Goal: Transaction & Acquisition: Purchase product/service

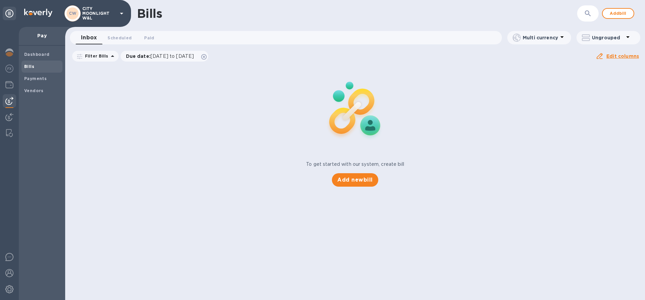
click at [9, 98] on img at bounding box center [9, 101] width 8 height 8
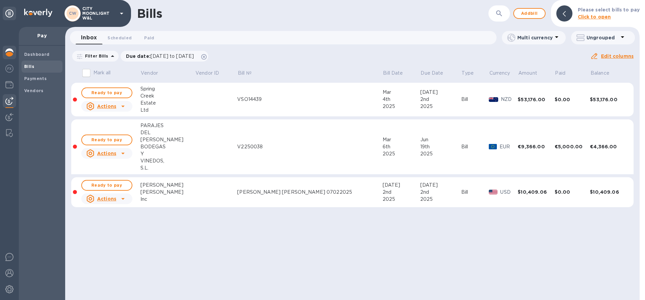
click at [9, 51] on img at bounding box center [9, 52] width 8 height 8
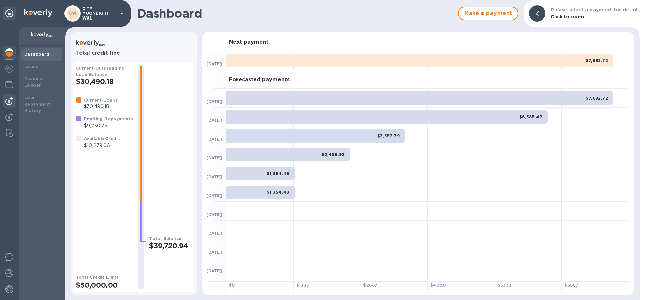
click at [8, 99] on img at bounding box center [9, 101] width 8 height 8
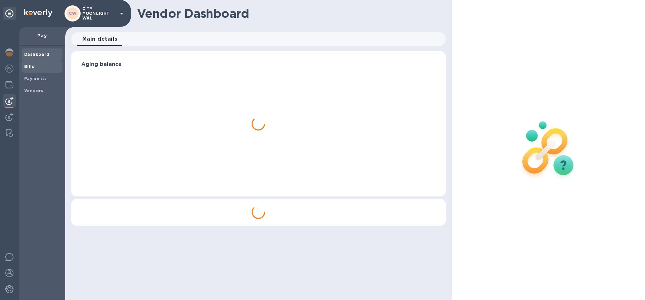
click at [37, 66] on span "Bills" at bounding box center [42, 66] width 36 height 7
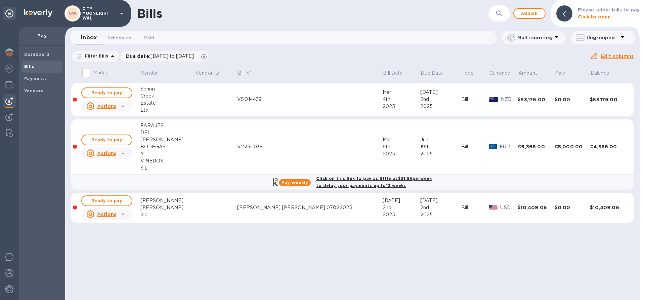
click at [363, 178] on b "Click on this link to pay as little as $31.86 per week to delay your payments u…" at bounding box center [374, 182] width 116 height 12
click at [534, 14] on span "Add bill" at bounding box center [529, 13] width 20 height 8
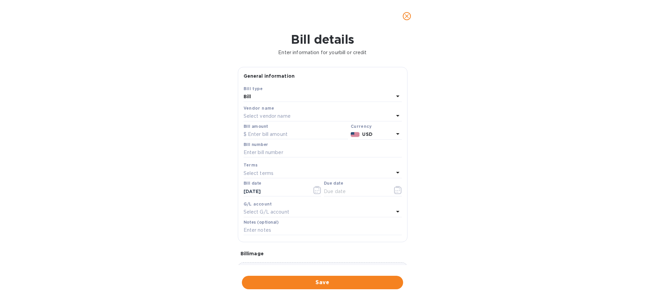
click at [307, 117] on div "Select vendor name" at bounding box center [319, 116] width 150 height 9
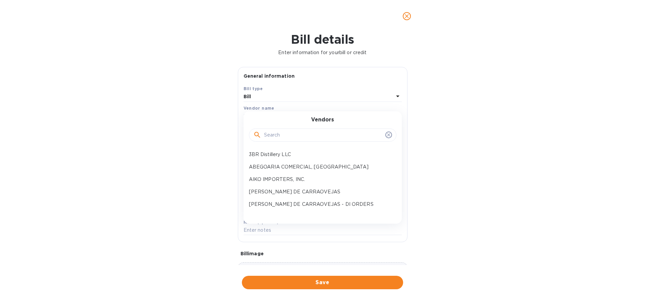
click at [291, 139] on input "text" at bounding box center [323, 135] width 119 height 10
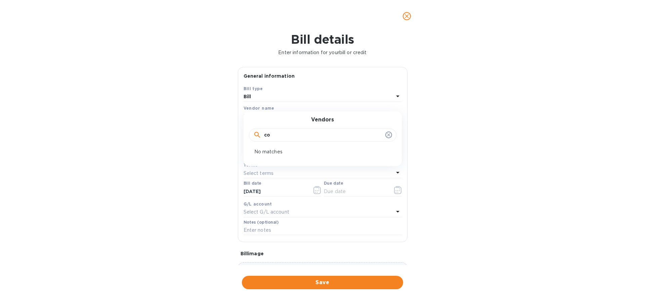
type input "c"
type input "e"
type input "compli"
click at [287, 155] on p "SAS GV and FXB - COMPLICES DE LOIRE" at bounding box center [320, 154] width 142 height 7
click at [260, 131] on input "text" at bounding box center [296, 134] width 104 height 10
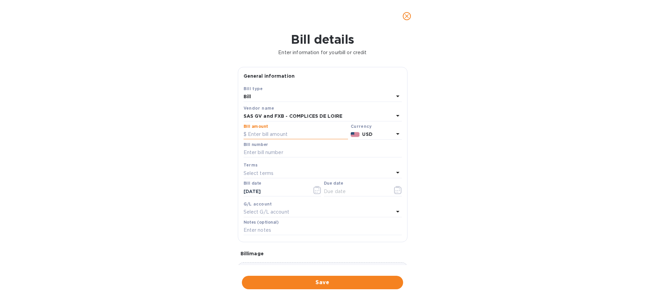
paste input "8,836.80"
type input "8,836.80"
click at [288, 149] on input "text" at bounding box center [323, 152] width 158 height 10
paste input "11634"
drag, startPoint x: 254, startPoint y: 155, endPoint x: 236, endPoint y: 151, distance: 18.1
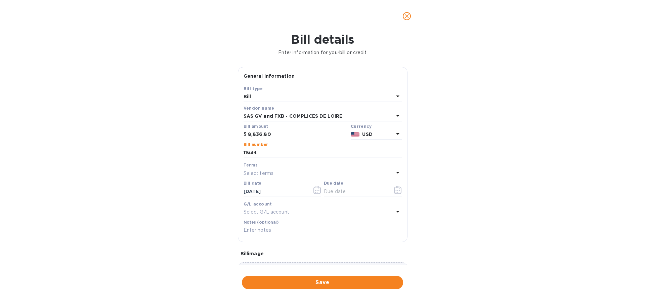
click at [236, 151] on div "General information Save Bill type Bill Vendor name SAS GV and FXB - COMPLICES …" at bounding box center [322, 166] width 176 height 198
type input "11634"
drag, startPoint x: 275, startPoint y: 191, endPoint x: 207, endPoint y: 193, distance: 68.2
click at [207, 193] on div "Bill details Enter information for your bill or credit General information Save…" at bounding box center [322, 165] width 645 height 267
type input "[DATE]"
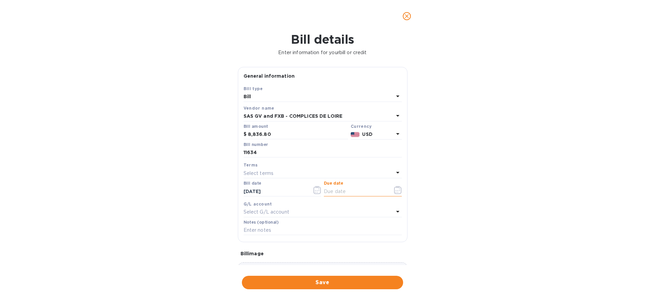
click at [346, 186] on input "text" at bounding box center [355, 191] width 63 height 10
type input "[DATE]"
click at [286, 210] on p "Select G/L account" at bounding box center [267, 211] width 46 height 7
click at [194, 212] on div "Bill details Enter information for your bill or credit General information Save…" at bounding box center [322, 165] width 645 height 267
click at [258, 232] on input "text" at bounding box center [323, 230] width 158 height 10
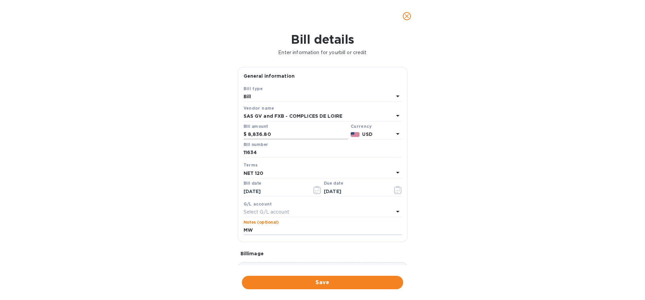
type input "M"
paste input "MW-5582"
type input "MW-5582"
click at [155, 111] on div "Bill details Enter information for your bill or credit General information Save…" at bounding box center [322, 165] width 645 height 267
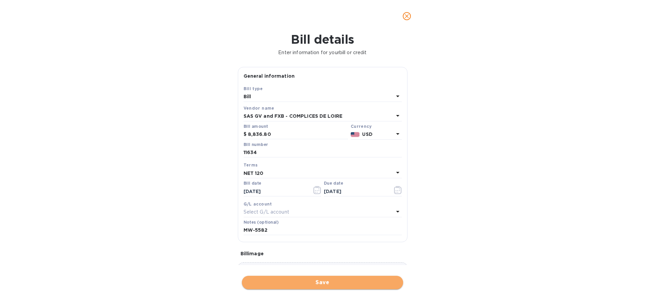
click at [320, 281] on span "Save" at bounding box center [322, 282] width 150 height 8
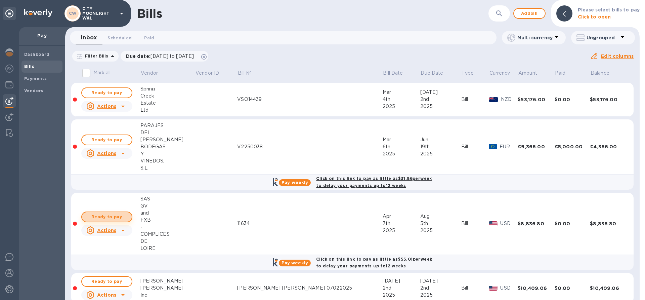
click at [107, 215] on span "Ready to pay" at bounding box center [106, 217] width 39 height 8
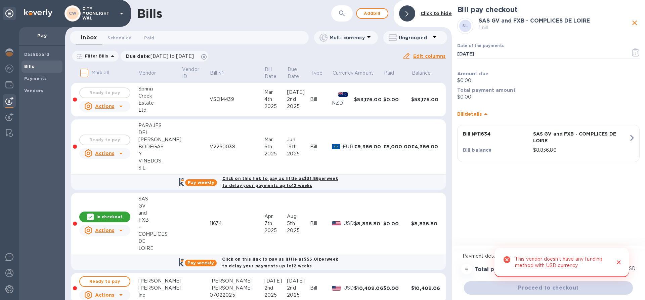
click at [618, 262] on icon "Close" at bounding box center [618, 262] width 7 height 7
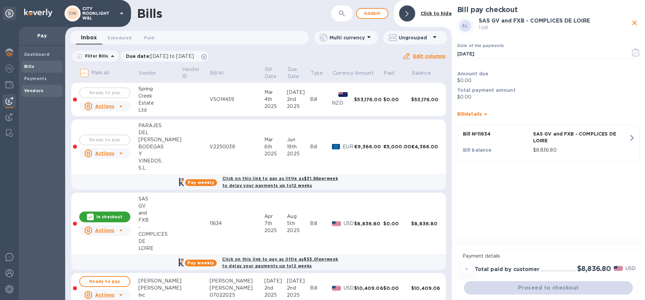
click at [28, 90] on b "Vendors" at bounding box center [33, 90] width 19 height 5
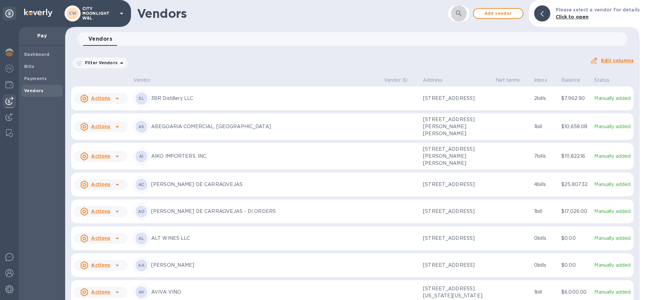
click at [461, 15] on icon "button" at bounding box center [459, 13] width 8 height 8
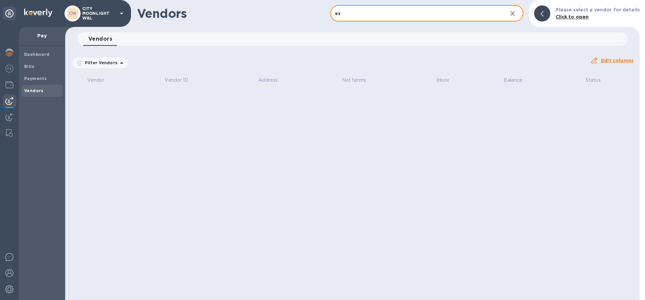
type input "e"
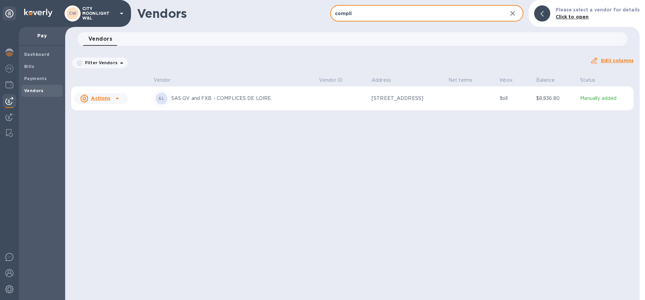
type input "compli"
click at [194, 106] on div "SL SAS GV and FXB - COMPLICES DE LOIRE" at bounding box center [234, 98] width 160 height 16
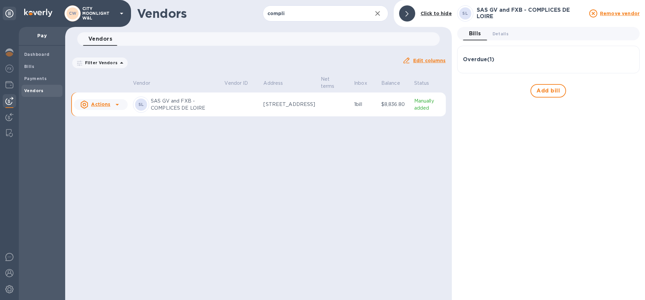
click at [497, 56] on div "Overdue ( 1 )" at bounding box center [548, 59] width 171 height 6
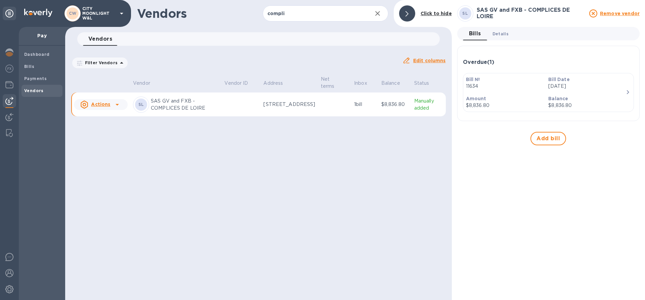
click at [499, 34] on span "Details 0" at bounding box center [500, 33] width 16 height 7
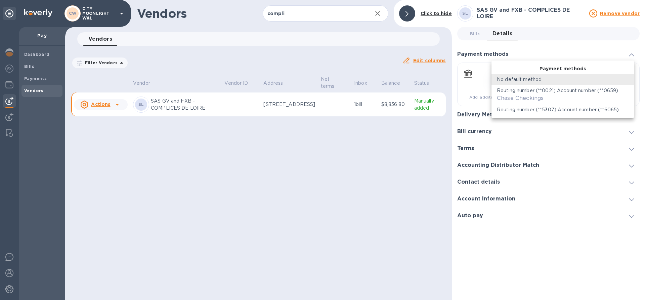
click at [530, 80] on body "CW CITY MOONLIGHT W&L Pay Dashboard Bills Payments Vendors Vendors compli ​ Add…" at bounding box center [322, 150] width 645 height 300
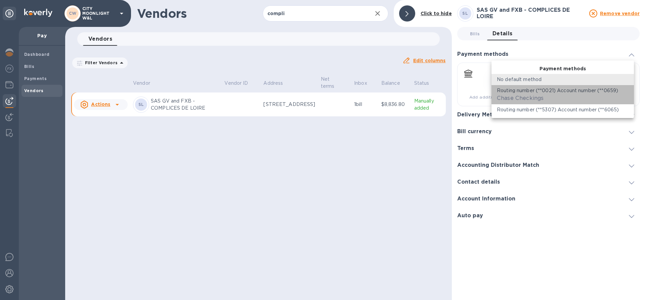
click at [529, 94] on div "Chase Checkings" at bounding box center [520, 98] width 47 height 8
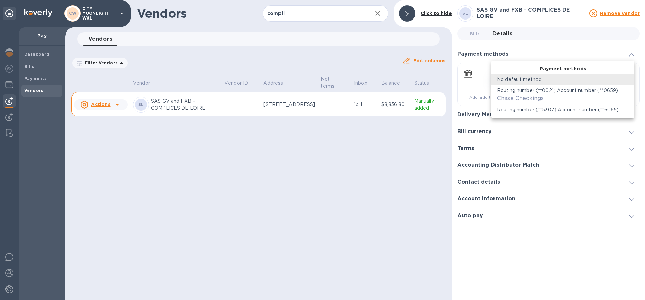
click at [550, 80] on body "CW CITY MOONLIGHT W&L Pay Dashboard Bills Payments Vendors Vendors compli ​ Add…" at bounding box center [322, 150] width 645 height 300
type input "612488063485214764399000561100016"
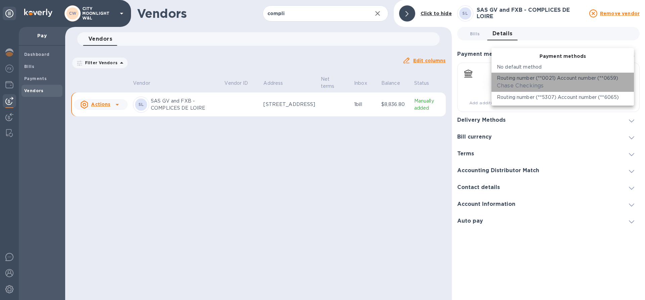
click at [550, 80] on p "Routing number (**0021) Account number (**0659)" at bounding box center [557, 78] width 121 height 7
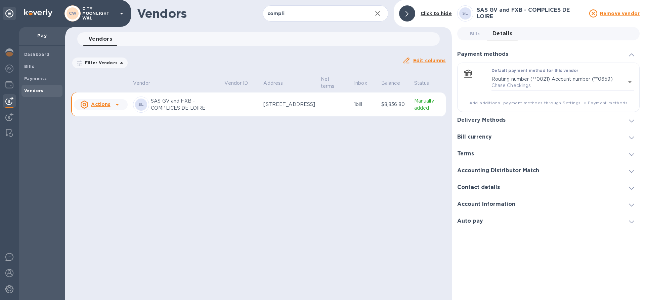
click at [516, 118] on div "Delivery Methods" at bounding box center [548, 120] width 182 height 17
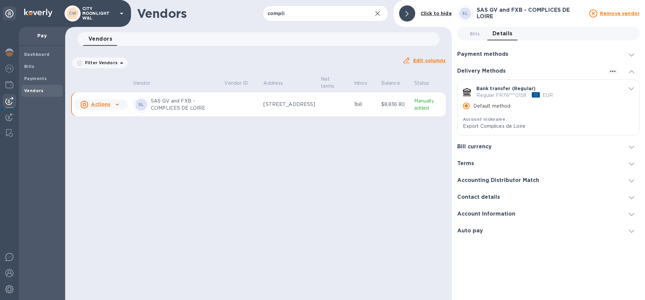
click at [631, 85] on span "default-method" at bounding box center [630, 88] width 5 height 6
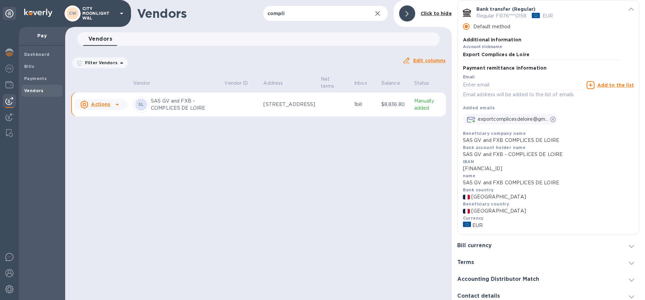
scroll to position [118, 0]
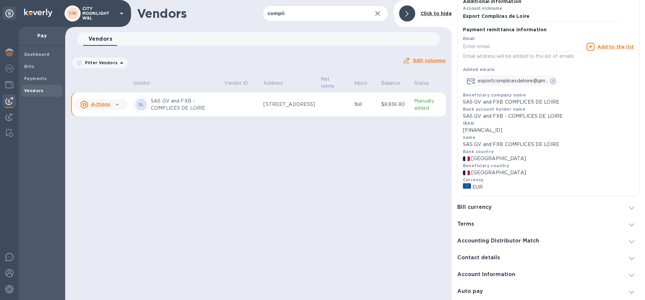
click at [560, 204] on div "Bill currency" at bounding box center [548, 207] width 182 height 17
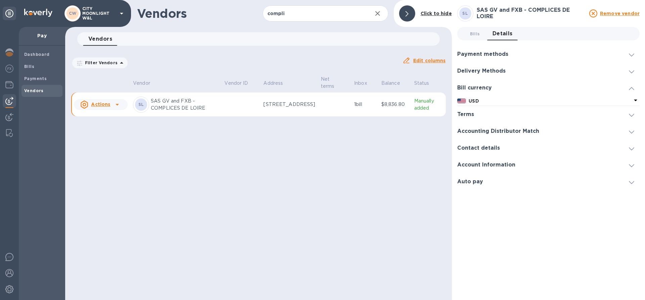
click at [476, 167] on h3 "Account Information" at bounding box center [486, 165] width 58 height 6
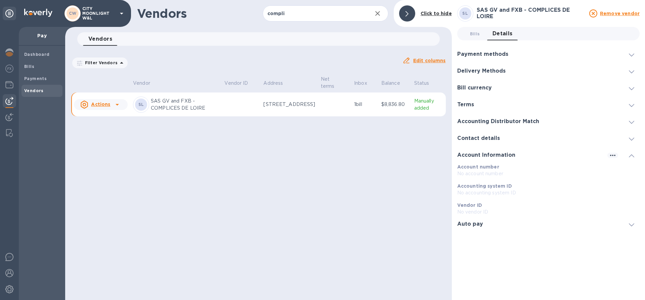
click at [474, 173] on p "No account number" at bounding box center [548, 173] width 182 height 7
click at [470, 221] on h3 "Auto pay" at bounding box center [470, 224] width 26 height 6
click at [469, 70] on h3 "Delivery Methods" at bounding box center [481, 71] width 48 height 6
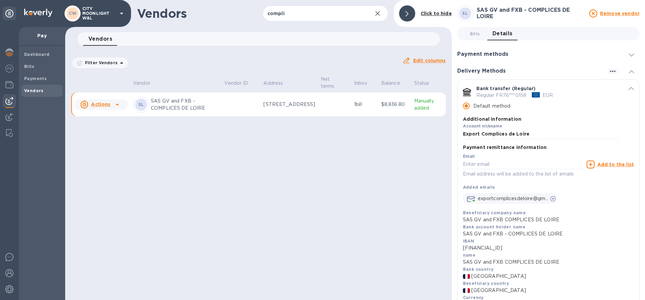
click at [522, 94] on p "Regular FR76***0158" at bounding box center [501, 95] width 50 height 7
click at [503, 106] on p "Default method" at bounding box center [491, 105] width 37 height 7
click at [473, 106] on input "Default method" at bounding box center [466, 106] width 14 height 14
click at [464, 106] on input "Default method" at bounding box center [466, 106] width 14 height 14
click at [469, 126] on label "Account nickname" at bounding box center [482, 126] width 39 height 4
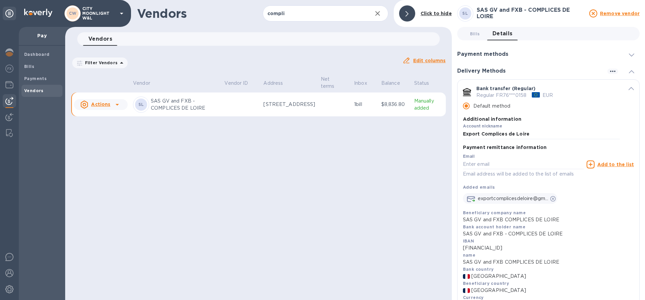
click at [472, 141] on div "Payment remittance information Email Email address will be added to the list of…" at bounding box center [548, 224] width 171 height 168
click at [470, 160] on input "default-method" at bounding box center [523, 164] width 121 height 10
click at [367, 193] on div "Vendors compli ​ Add vendor Click to hide Vendors 0 Filter Vendors Auto pay: Al…" at bounding box center [258, 150] width 387 height 300
click at [502, 94] on p "Regular FR76***0158" at bounding box center [501, 95] width 50 height 7
click at [29, 92] on b "Vendors" at bounding box center [33, 90] width 19 height 5
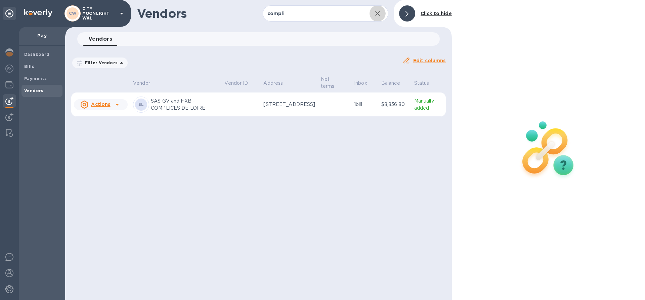
click at [379, 12] on icon "button" at bounding box center [377, 13] width 5 height 5
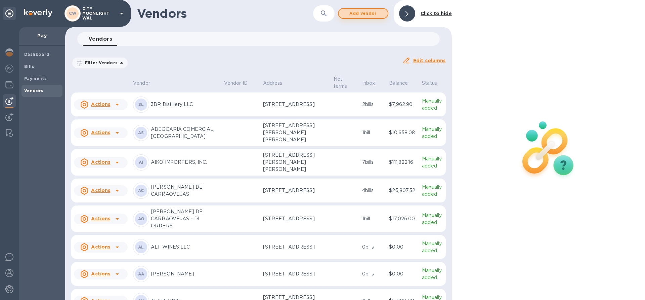
click at [366, 12] on span "Add vendor" at bounding box center [363, 13] width 38 height 8
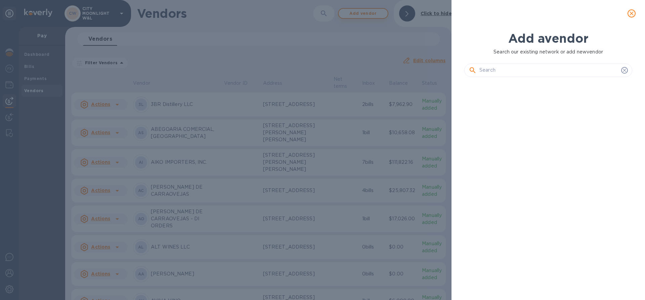
scroll to position [193, 171]
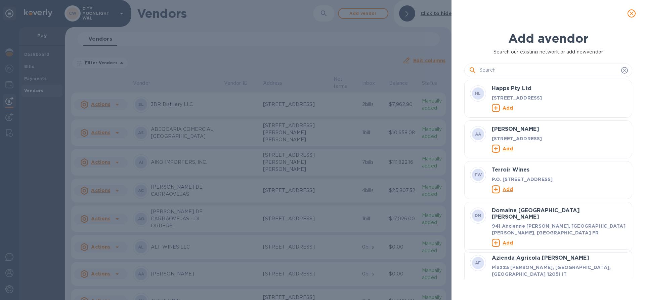
click at [509, 72] on input "text" at bounding box center [548, 70] width 139 height 10
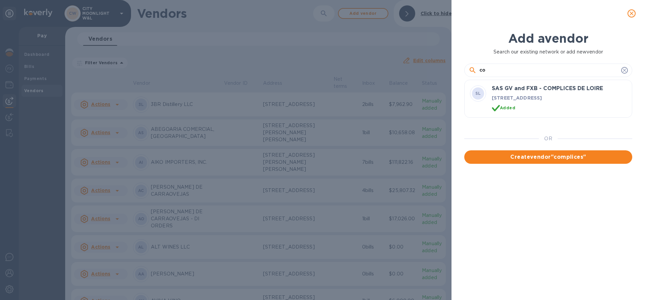
type input "c"
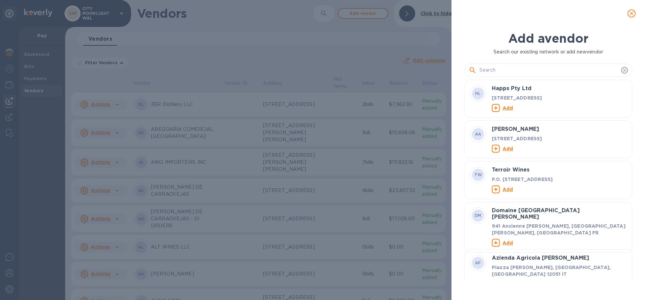
paste input "SAS GV & FXB"
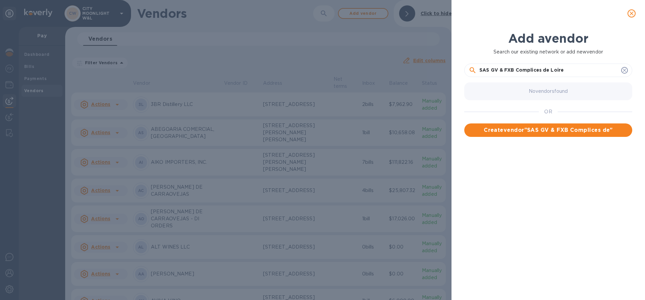
type input "SAS GV & FXB Complices de Loire"
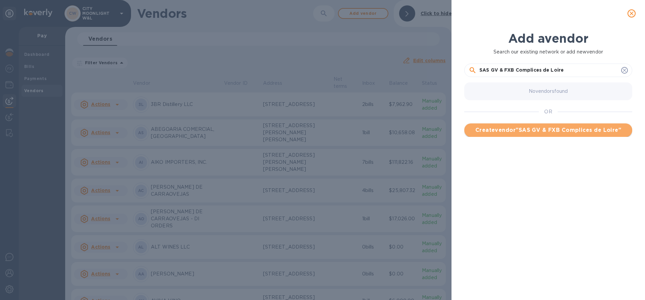
click at [512, 132] on span "Create vendor " SAS GV & FXB Complices de Loire "" at bounding box center [548, 130] width 157 height 8
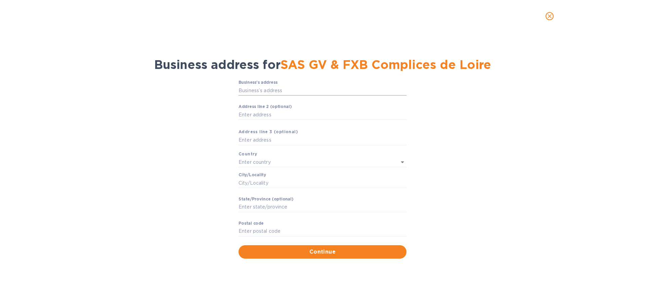
click at [253, 89] on input "Business’s аddress" at bounding box center [322, 90] width 168 height 10
paste input "[STREET_ADDRESS]"
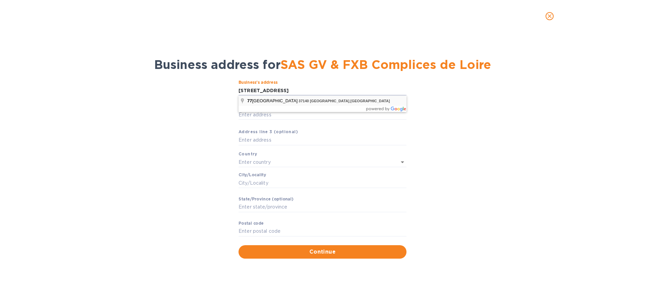
type input "[STREET_ADDRESS]"
type input "[GEOGRAPHIC_DATA]"
type input "Centre-[GEOGRAPHIC_DATA]"
type input "37140"
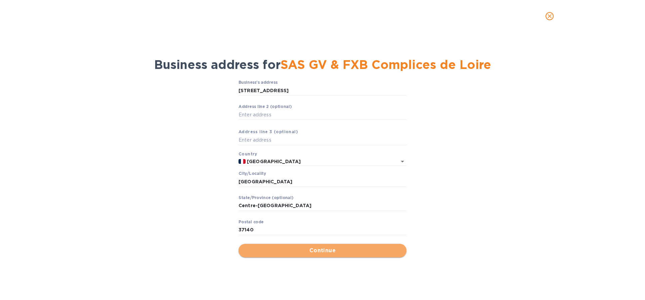
click at [282, 249] on span "Continue" at bounding box center [322, 250] width 157 height 8
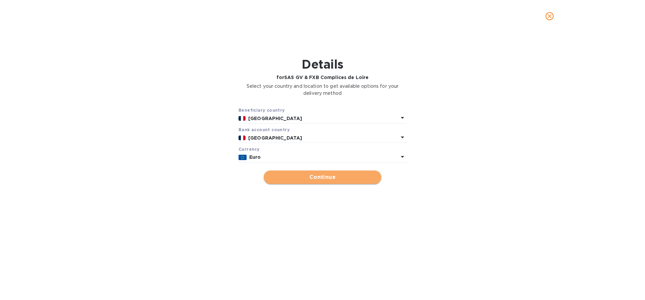
click at [299, 179] on span "Continue" at bounding box center [322, 177] width 107 height 8
type input "SAS GV & FXB Complices de Loire"
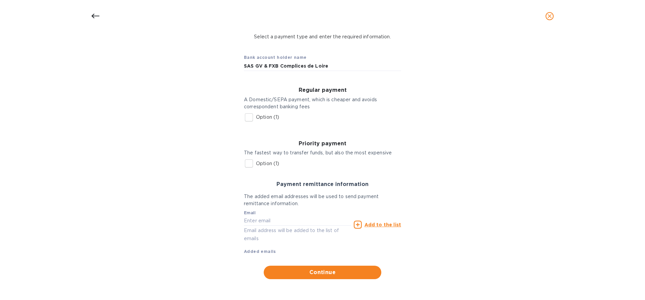
scroll to position [49, 0]
click at [246, 117] on input "Option (1)" at bounding box center [249, 118] width 14 height 14
checkbox input "true"
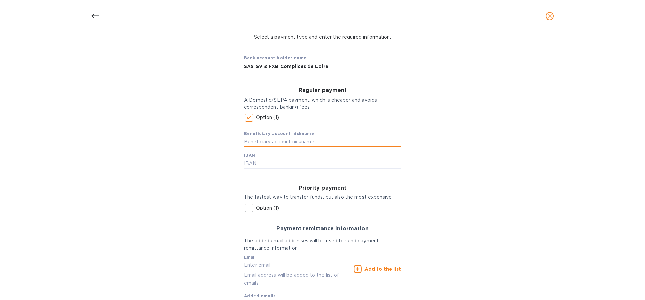
click at [263, 143] on input "text" at bounding box center [322, 141] width 157 height 10
type input "Complices de Loire"
click at [255, 166] on input "text" at bounding box center [322, 164] width 157 height 10
paste input "[FINANCIAL_ID]"
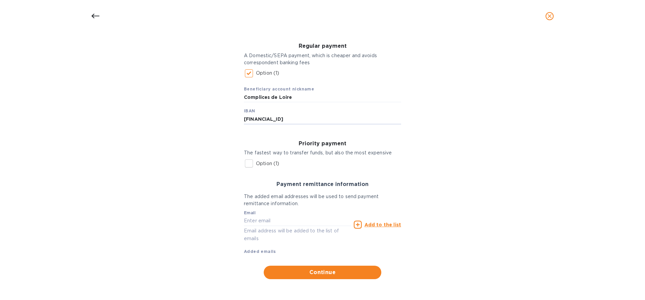
scroll to position [93, 0]
type input "[FINANCIAL_ID]"
click at [262, 218] on input "text" at bounding box center [297, 221] width 107 height 10
paste input "- [EMAIL_ADDRESS][DOMAIN_NAME]"
click at [245, 219] on input "- [EMAIL_ADDRESS][DOMAIN_NAME]" at bounding box center [297, 221] width 107 height 10
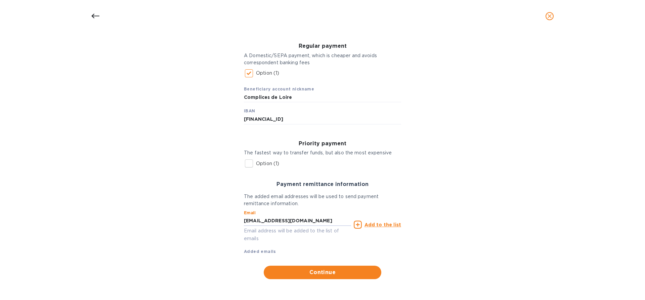
type input "[EMAIL_ADDRESS][DOMAIN_NAME]"
click at [374, 224] on u "Add to the list" at bounding box center [382, 224] width 37 height 5
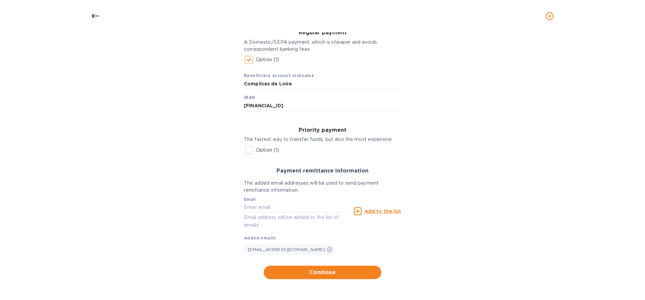
scroll to position [107, 0]
click at [324, 272] on span "Continue" at bounding box center [322, 272] width 107 height 8
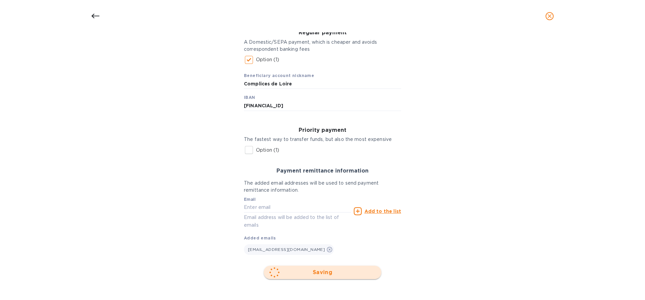
scroll to position [0, 0]
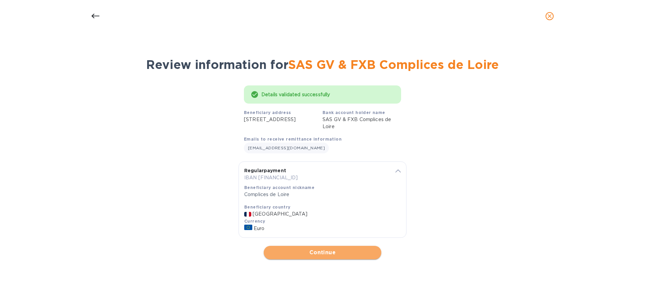
click at [309, 256] on span "Continue" at bounding box center [322, 252] width 107 height 8
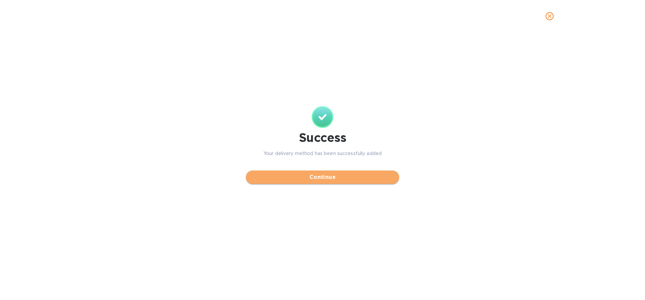
click at [322, 176] on span "Continue" at bounding box center [322, 177] width 142 height 8
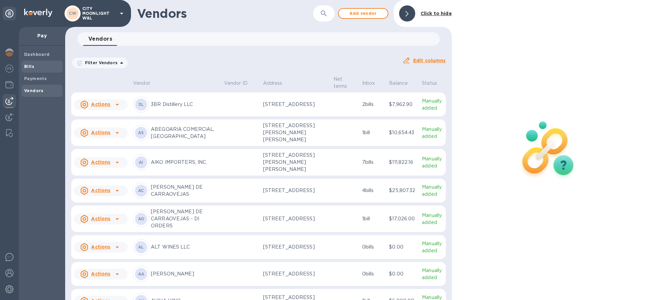
click at [37, 66] on span "Bills" at bounding box center [42, 66] width 36 height 7
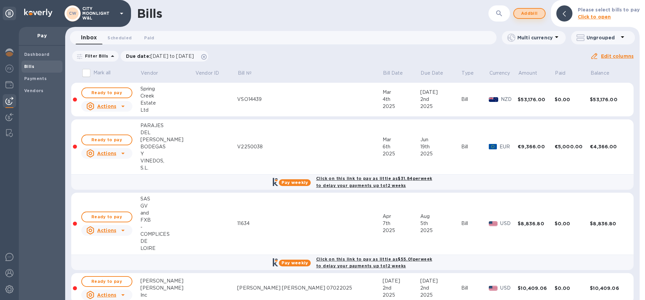
click at [526, 13] on span "Add bill" at bounding box center [529, 13] width 20 height 8
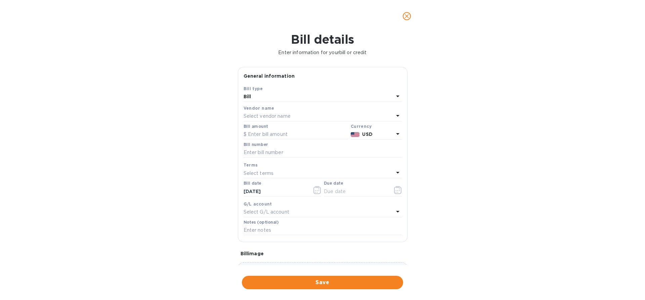
click at [276, 116] on p "Select vendor name" at bounding box center [267, 116] width 47 height 7
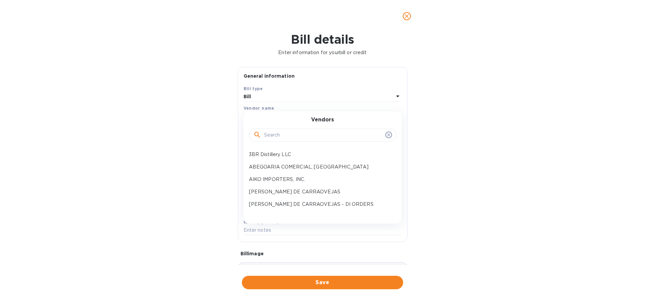
click at [275, 138] on input "text" at bounding box center [323, 135] width 119 height 10
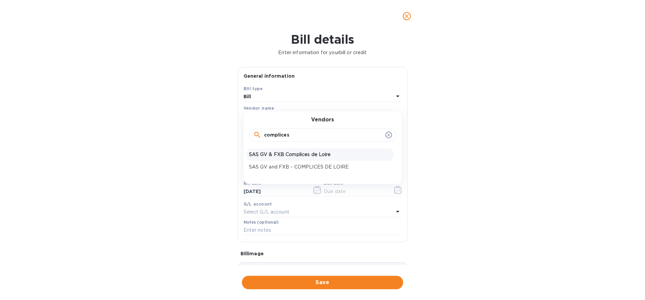
type input "complices"
click at [318, 155] on p "SAS GV & FXB Complices de Loire" at bounding box center [320, 154] width 142 height 7
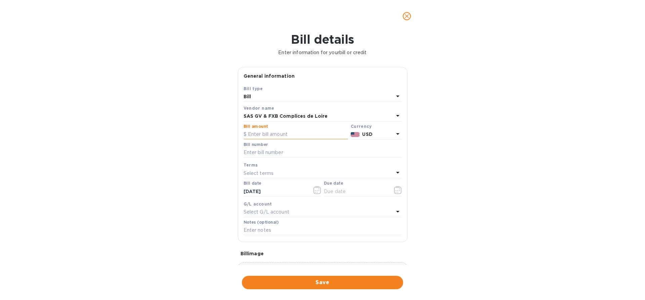
click at [292, 135] on input "text" at bounding box center [296, 134] width 104 height 10
click at [379, 134] on p "USD" at bounding box center [377, 134] width 31 height 7
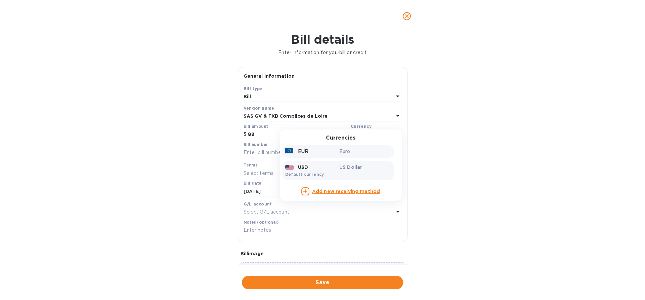
click at [357, 145] on div "EUR Euro" at bounding box center [337, 151] width 111 height 12
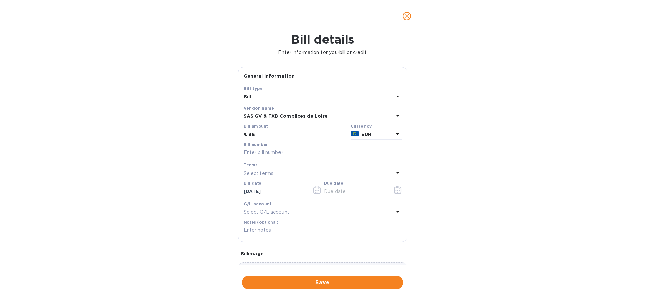
click at [293, 134] on input "88" at bounding box center [298, 134] width 100 height 10
type input "8,836.80"
click at [275, 149] on input "text" at bounding box center [323, 152] width 158 height 10
paste input "11634"
type input "11634"
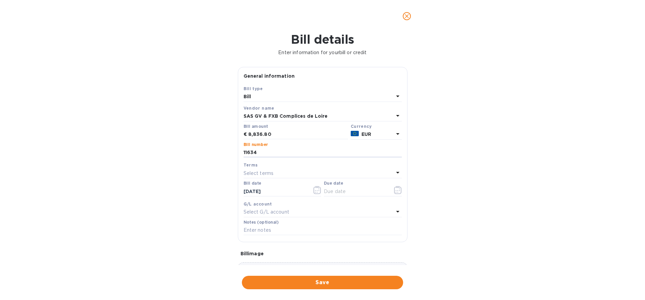
click at [257, 172] on p "Select terms" at bounding box center [259, 173] width 30 height 7
click at [279, 224] on p "NET 120" at bounding box center [320, 226] width 142 height 7
type input "[DATE]"
drag, startPoint x: 282, startPoint y: 192, endPoint x: 211, endPoint y: 197, distance: 71.0
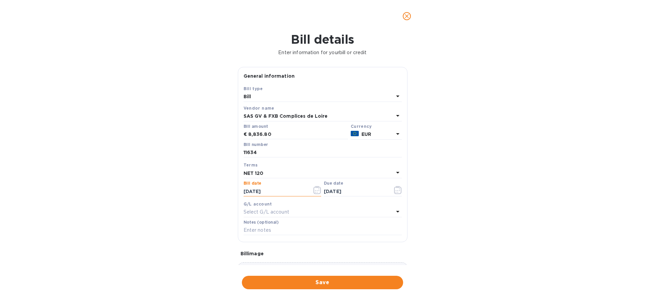
click at [211, 197] on div "Bill details Enter information for your bill or credit General information Save…" at bounding box center [322, 165] width 645 height 267
type input "[DATE]"
click at [211, 197] on div "Bill details Enter information for your bill or credit General information Save…" at bounding box center [322, 165] width 645 height 267
click at [272, 173] on p "Select terms" at bounding box center [259, 173] width 30 height 7
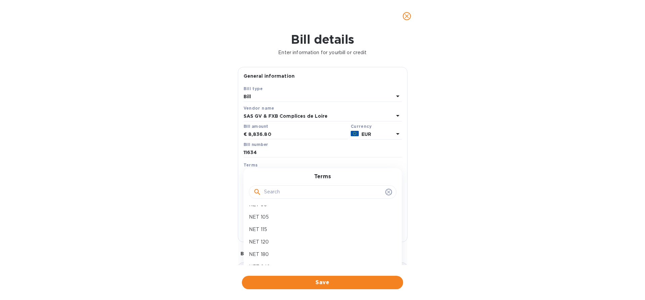
scroll to position [130, 0]
click at [258, 241] on p "NET 120" at bounding box center [320, 242] width 142 height 7
type input "[DATE]"
click at [198, 219] on div "Bill details Enter information for your bill or credit General information Save…" at bounding box center [322, 165] width 645 height 267
drag, startPoint x: 270, startPoint y: 191, endPoint x: 212, endPoint y: 183, distance: 59.4
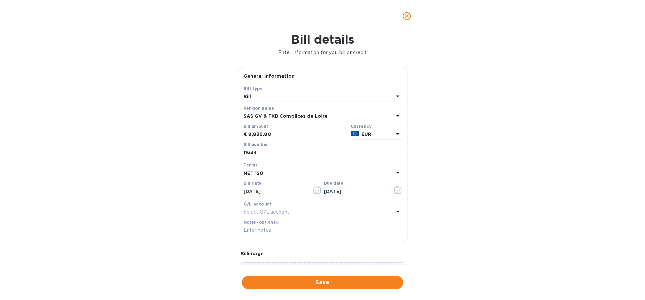
click at [212, 183] on div "Bill details Enter information for your bill or credit General information Save…" at bounding box center [322, 165] width 645 height 267
type input "[DATE]"
click at [212, 183] on div "Bill details Enter information for your bill or credit General information Save…" at bounding box center [322, 165] width 645 height 267
click at [317, 176] on div "Select terms" at bounding box center [319, 172] width 150 height 9
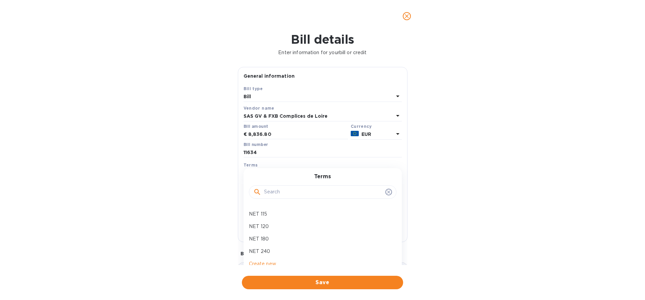
scroll to position [142, 0]
click at [276, 230] on p "NET 120" at bounding box center [320, 230] width 142 height 7
type input "[DATE]"
click at [264, 228] on input "text" at bounding box center [323, 230] width 158 height 10
click at [252, 227] on input "mw-5582" at bounding box center [323, 230] width 158 height 10
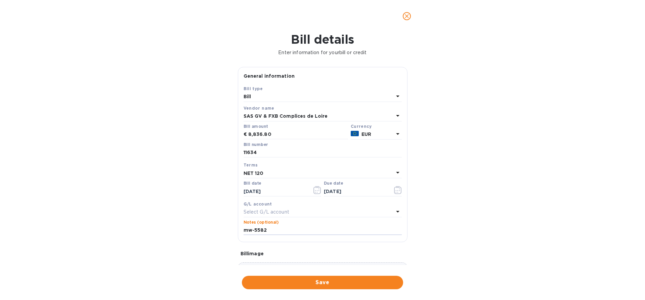
type input "MW-5582"
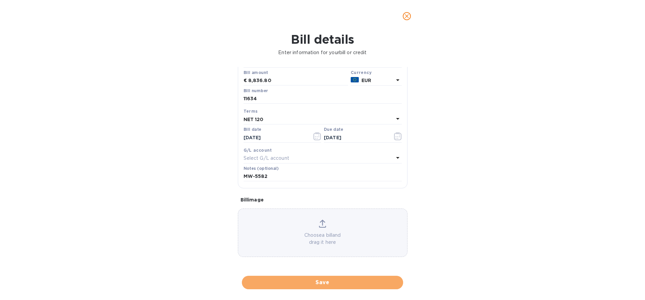
click at [270, 283] on span "Save" at bounding box center [322, 282] width 150 height 8
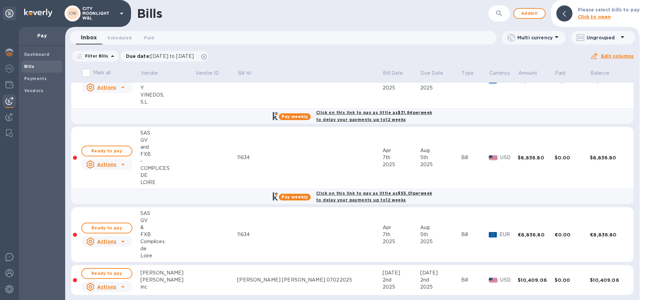
scroll to position [66, 0]
click at [176, 246] on div "de" at bounding box center [167, 248] width 55 height 7
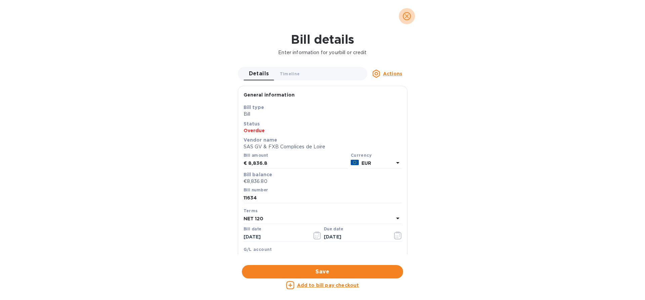
click at [404, 14] on icon "close" at bounding box center [406, 16] width 7 height 7
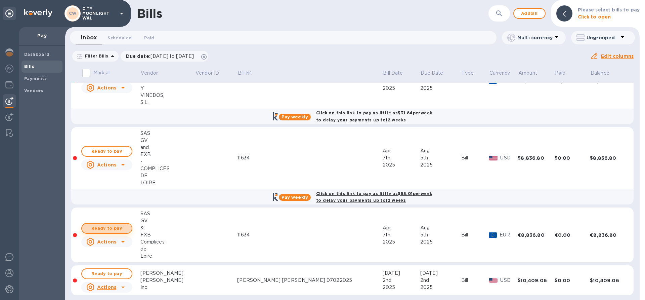
click at [118, 224] on span "Ready to pay" at bounding box center [106, 228] width 39 height 8
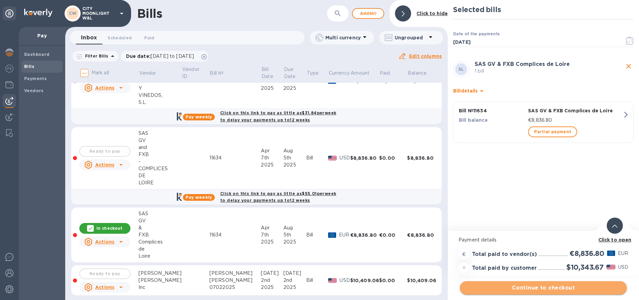
click at [526, 286] on span "Continue to checkout" at bounding box center [543, 288] width 156 height 8
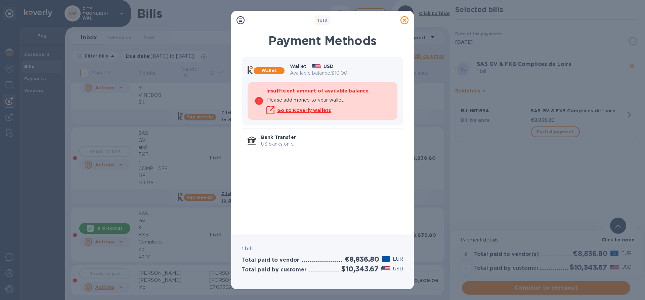
click at [404, 19] on icon at bounding box center [404, 20] width 8 height 8
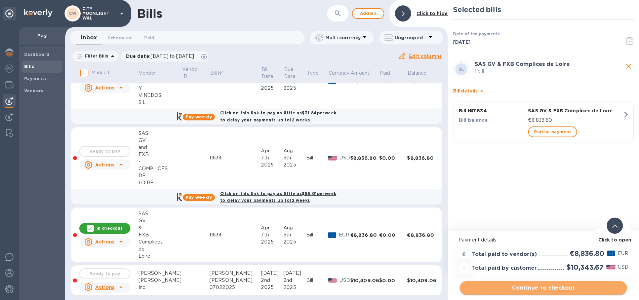
click at [516, 286] on span "Continue to checkout" at bounding box center [543, 288] width 156 height 8
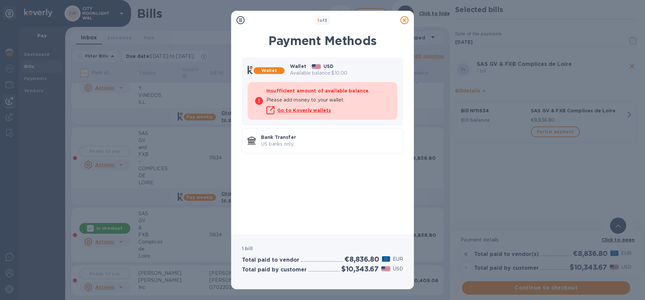
click at [403, 22] on icon at bounding box center [404, 20] width 8 height 8
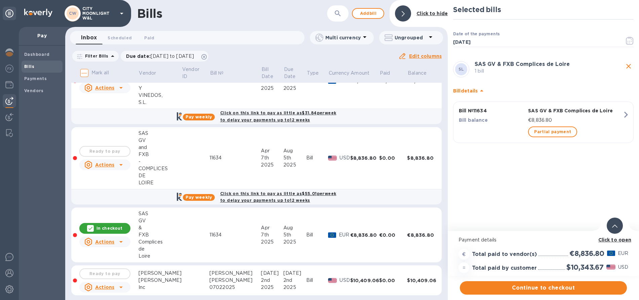
click at [96, 228] on div "In checkout" at bounding box center [104, 228] width 51 height 11
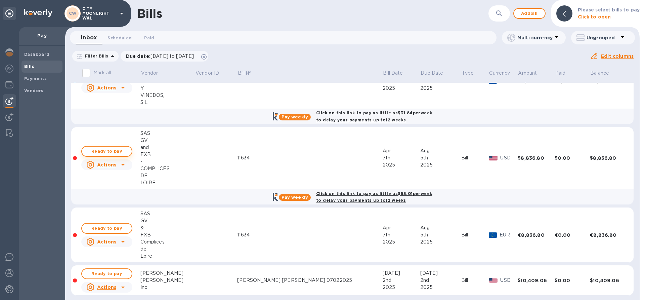
click at [110, 149] on span "Ready to pay" at bounding box center [106, 151] width 39 height 8
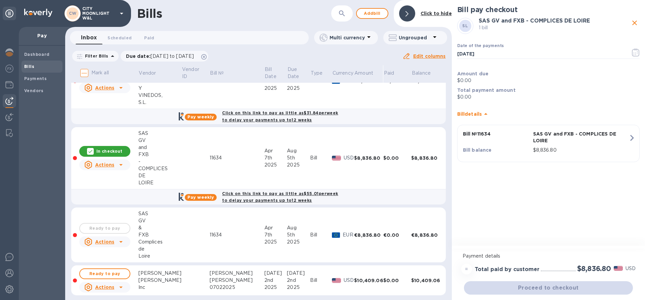
click at [120, 164] on icon at bounding box center [120, 165] width 3 height 2
click at [165, 146] on div at bounding box center [322, 150] width 645 height 300
click at [145, 156] on div "FXB" at bounding box center [159, 154] width 43 height 7
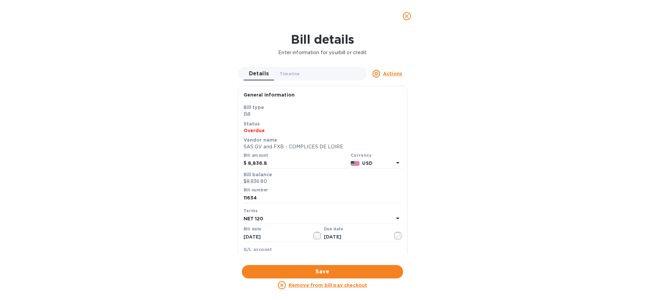
click at [365, 162] on b "USD" at bounding box center [367, 162] width 10 height 5
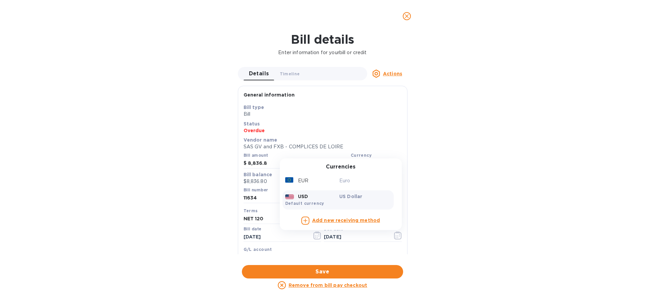
click at [335, 186] on div "EUR Euro" at bounding box center [337, 180] width 111 height 12
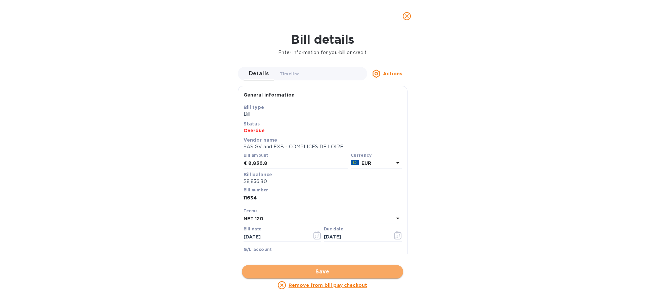
click at [306, 271] on span "Save" at bounding box center [322, 271] width 150 height 8
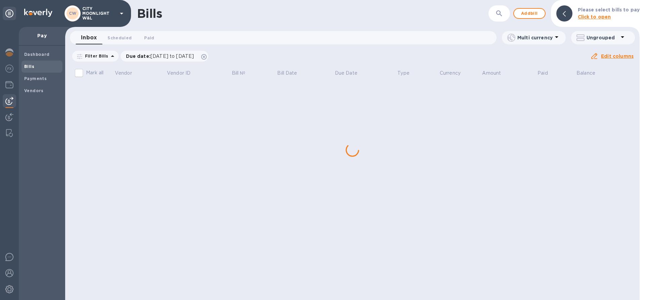
scroll to position [0, 0]
click at [103, 212] on div "Bills ​ Add bill Please select bills to pay Click to open Inbox 0 Scheduled 0 P…" at bounding box center [352, 150] width 574 height 300
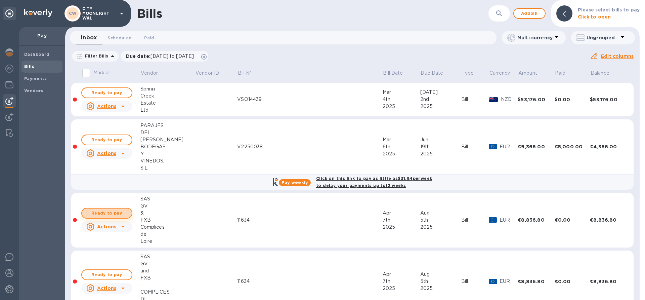
click at [104, 210] on span "Ready to pay" at bounding box center [106, 213] width 39 height 8
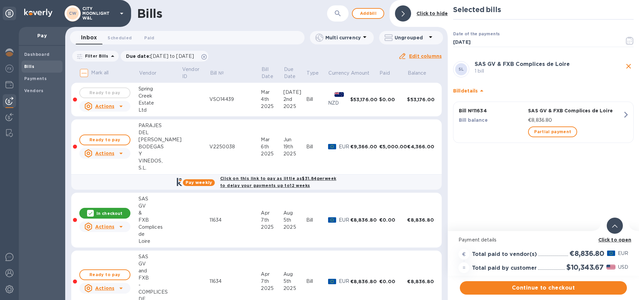
click at [527, 289] on span "Continue to checkout" at bounding box center [543, 288] width 156 height 8
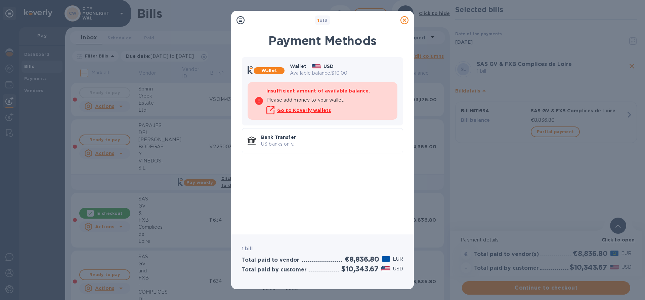
click at [562, 143] on div "1 of 3 Payment Methods Wallet Wallet USD Available balance: $10.00 Insufficient…" at bounding box center [322, 150] width 645 height 300
click at [404, 21] on icon at bounding box center [404, 20] width 8 height 8
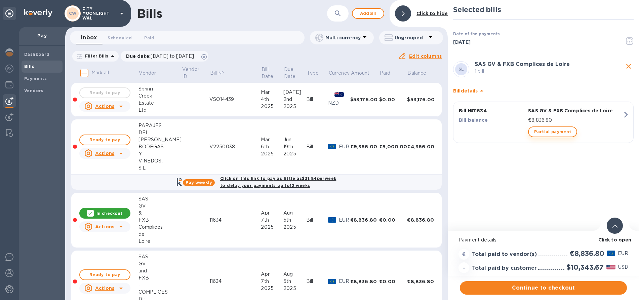
click at [555, 128] on span "Partial payment" at bounding box center [552, 132] width 37 height 8
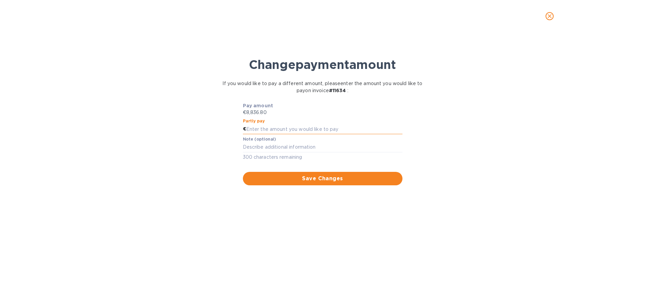
click at [276, 128] on input "text" at bounding box center [324, 129] width 156 height 10
type input "4,500"
click at [298, 177] on span "Save Changes" at bounding box center [322, 178] width 149 height 8
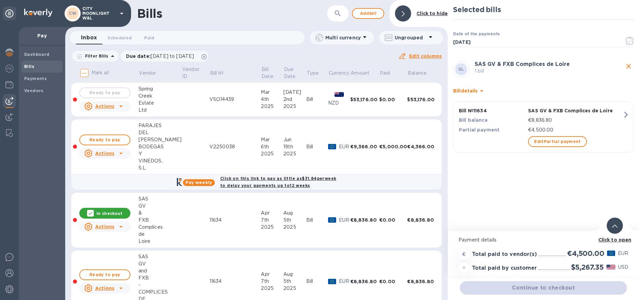
click at [541, 288] on div "Continue to checkout" at bounding box center [543, 287] width 170 height 16
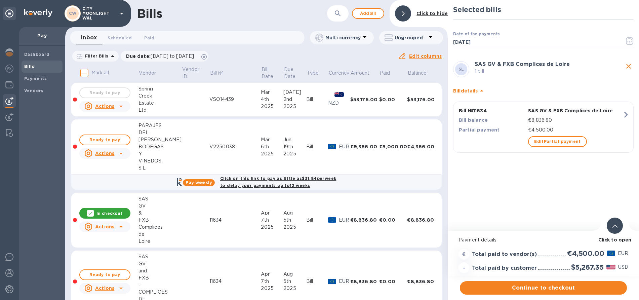
click at [541, 288] on span "Continue to checkout" at bounding box center [543, 288] width 156 height 8
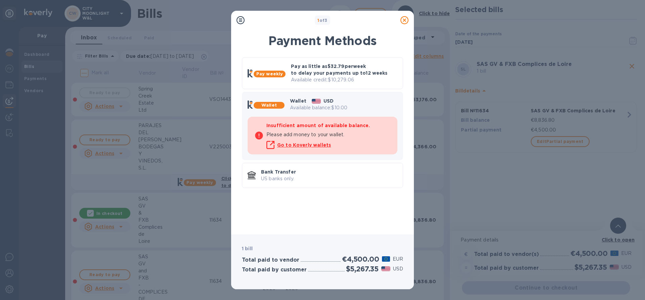
click at [404, 20] on icon at bounding box center [404, 20] width 8 height 8
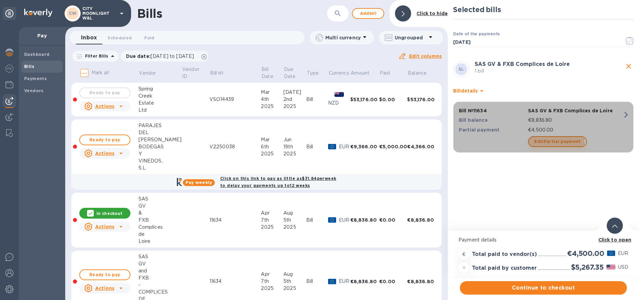
click at [549, 139] on span "Edit Partial payment" at bounding box center [557, 141] width 47 height 8
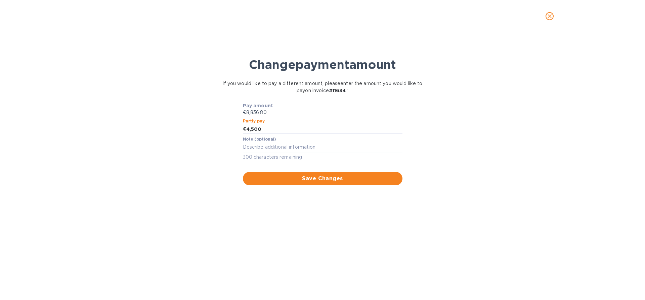
drag, startPoint x: 275, startPoint y: 130, endPoint x: 220, endPoint y: 132, distance: 54.4
click at [220, 132] on div "Pay amount €8,836.80 Partly pay € 4,500 Note (optional) x 300 characters remain…" at bounding box center [322, 143] width 209 height 91
type input "5,000"
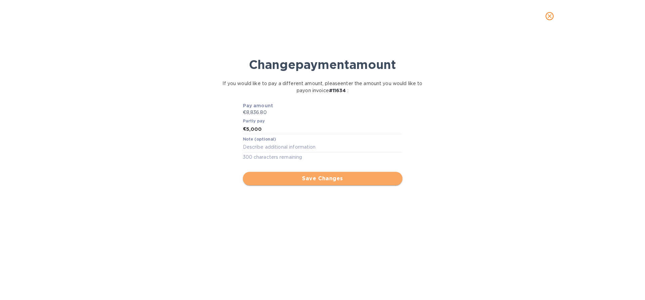
click at [304, 178] on span "Save Changes" at bounding box center [322, 178] width 149 height 8
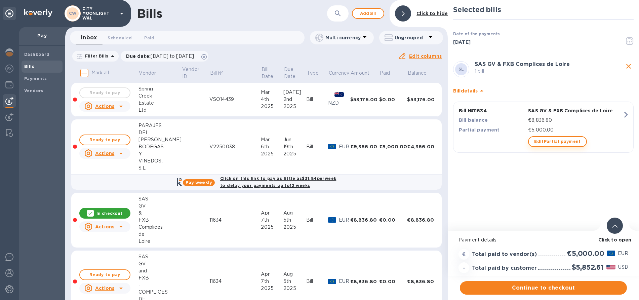
click at [551, 143] on span "Edit Partial payment" at bounding box center [557, 141] width 47 height 8
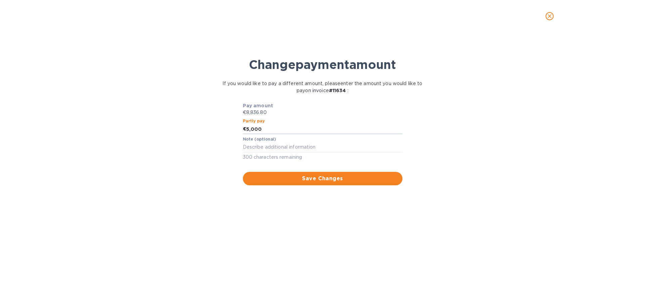
drag, startPoint x: 270, startPoint y: 130, endPoint x: 226, endPoint y: 135, distance: 45.0
click at [226, 135] on div "Pay amount €8,836.80 Partly pay € 5,000 Note (optional) x 300 characters remain…" at bounding box center [322, 143] width 201 height 83
type input "8,000"
click at [211, 173] on div "Change payment amount If you would like to pay a different amount, please enter…" at bounding box center [322, 168] width 634 height 261
click at [273, 175] on span "Save Changes" at bounding box center [322, 178] width 149 height 8
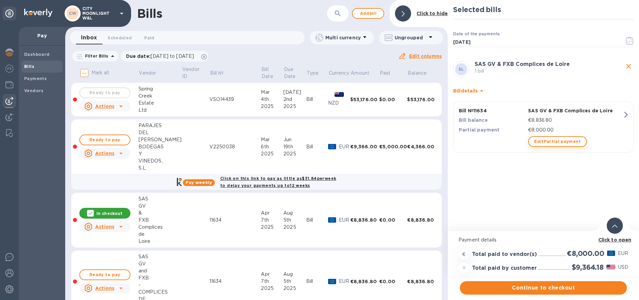
click at [538, 141] on span "Edit Partial payment" at bounding box center [557, 141] width 47 height 8
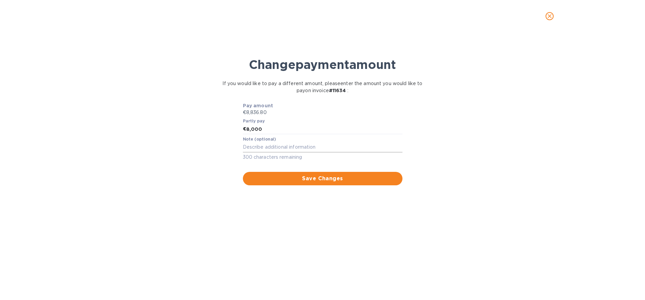
click at [258, 147] on textarea at bounding box center [323, 147] width 160 height 6
click at [249, 128] on input "8,000" at bounding box center [324, 129] width 156 height 10
type input "8,500"
drag, startPoint x: 181, startPoint y: 187, endPoint x: 242, endPoint y: 182, distance: 61.0
click at [181, 187] on div "Change payment amount If you would like to pay a different amount, please enter…" at bounding box center [322, 168] width 634 height 261
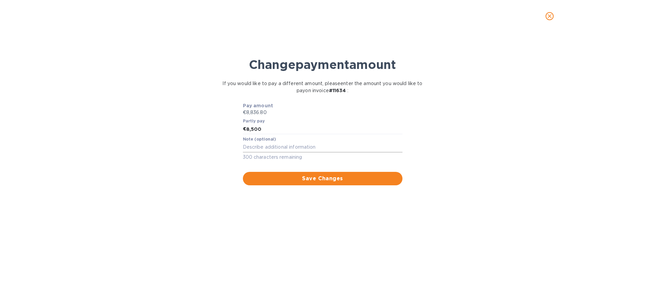
click at [296, 180] on span "Save Changes" at bounding box center [322, 178] width 149 height 8
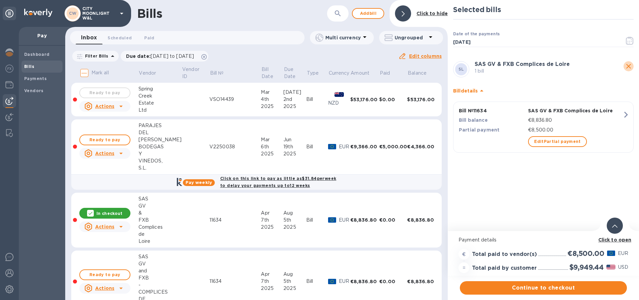
click at [628, 65] on icon "close" at bounding box center [628, 66] width 8 height 8
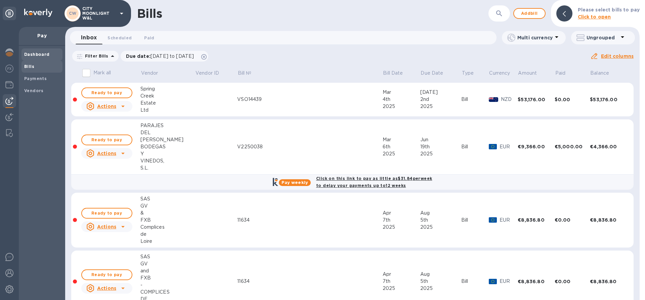
click at [25, 54] on b "Dashboard" at bounding box center [37, 54] width 26 height 5
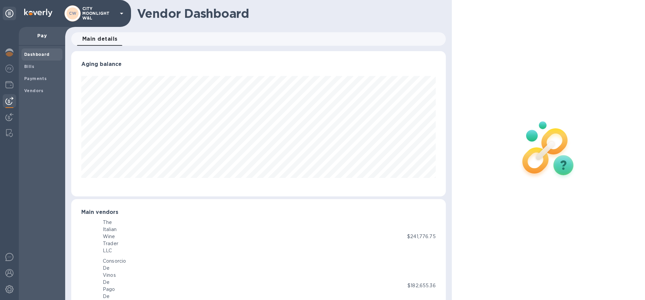
scroll to position [335761, 335534]
